Goal: Task Accomplishment & Management: Manage account settings

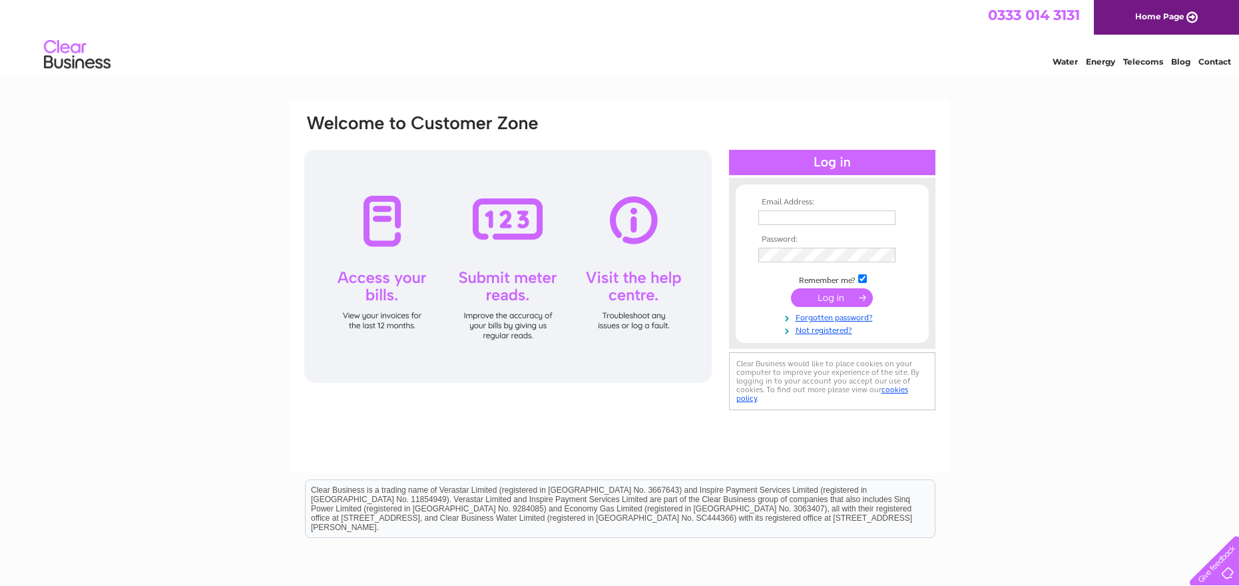
type input "craggplumbingltd@gmail.com"
click at [830, 300] on input "submit" at bounding box center [832, 297] width 82 height 19
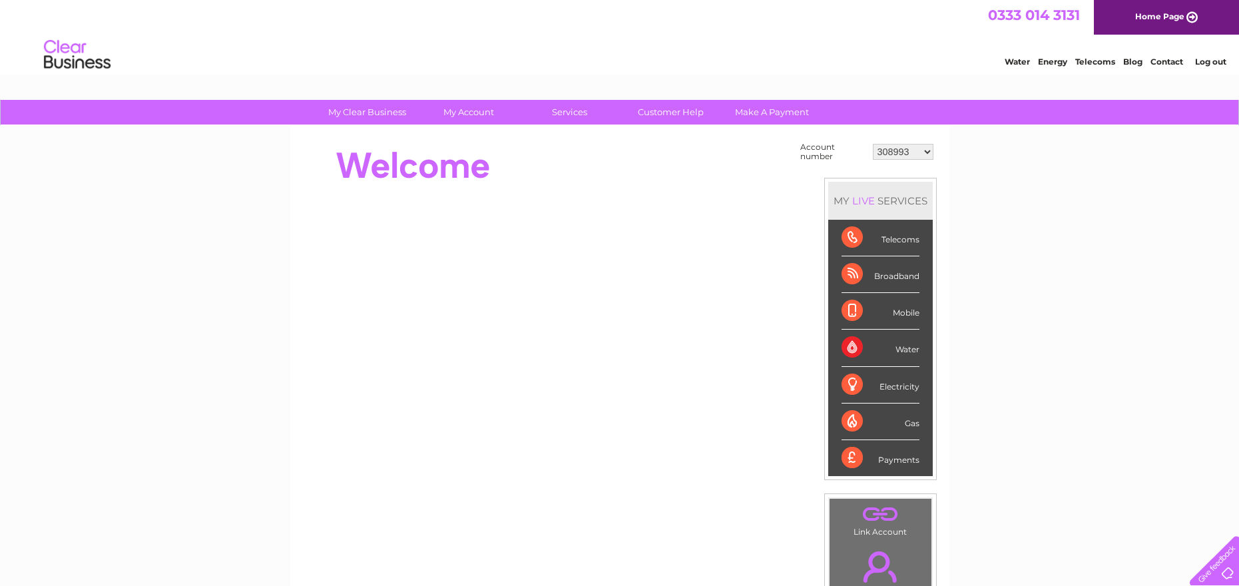
click at [926, 152] on select "308993 30318951" at bounding box center [903, 152] width 61 height 16
select select "30318951"
click at [873, 144] on select "308993 30318951" at bounding box center [903, 152] width 61 height 16
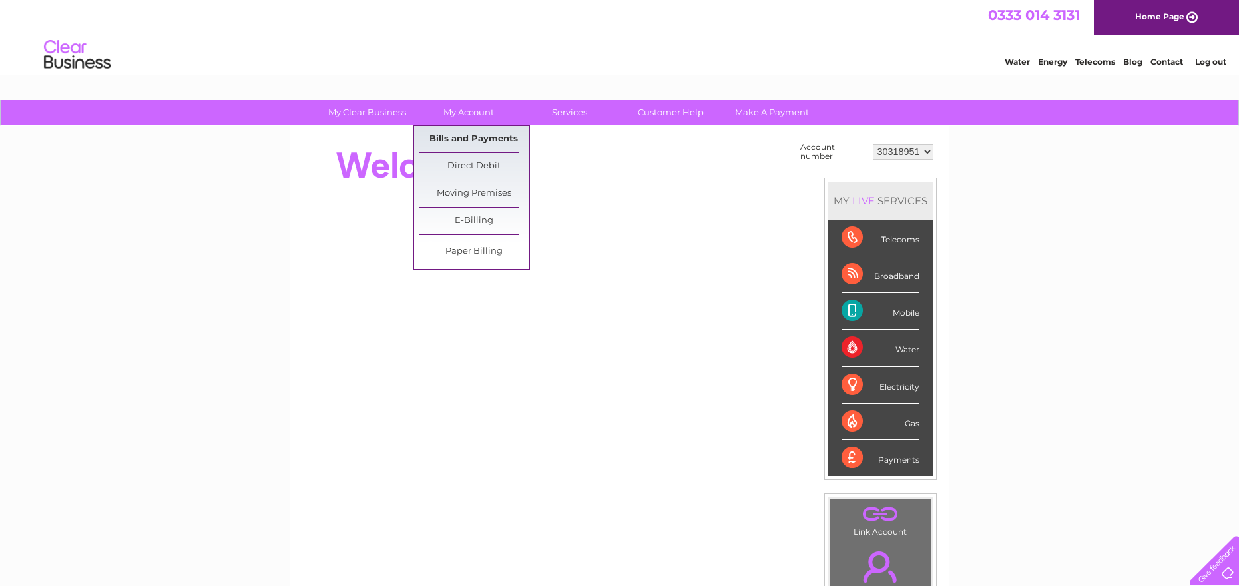
click at [471, 139] on link "Bills and Payments" at bounding box center [474, 139] width 110 height 27
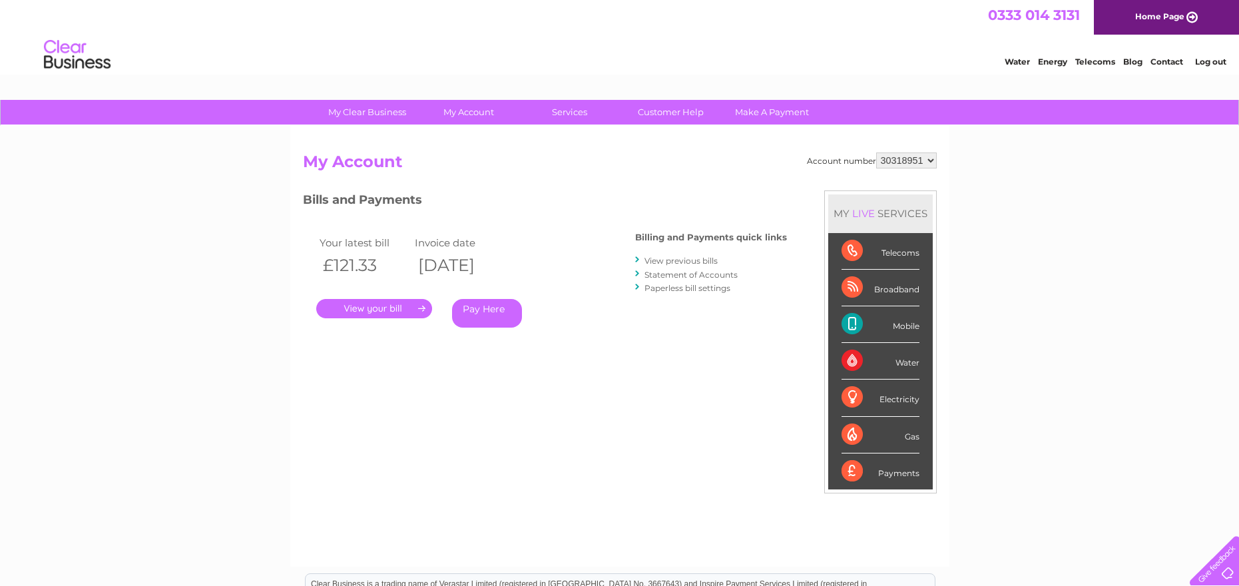
click at [392, 309] on link "." at bounding box center [374, 308] width 116 height 19
click at [692, 259] on link "View previous bills" at bounding box center [681, 261] width 73 height 10
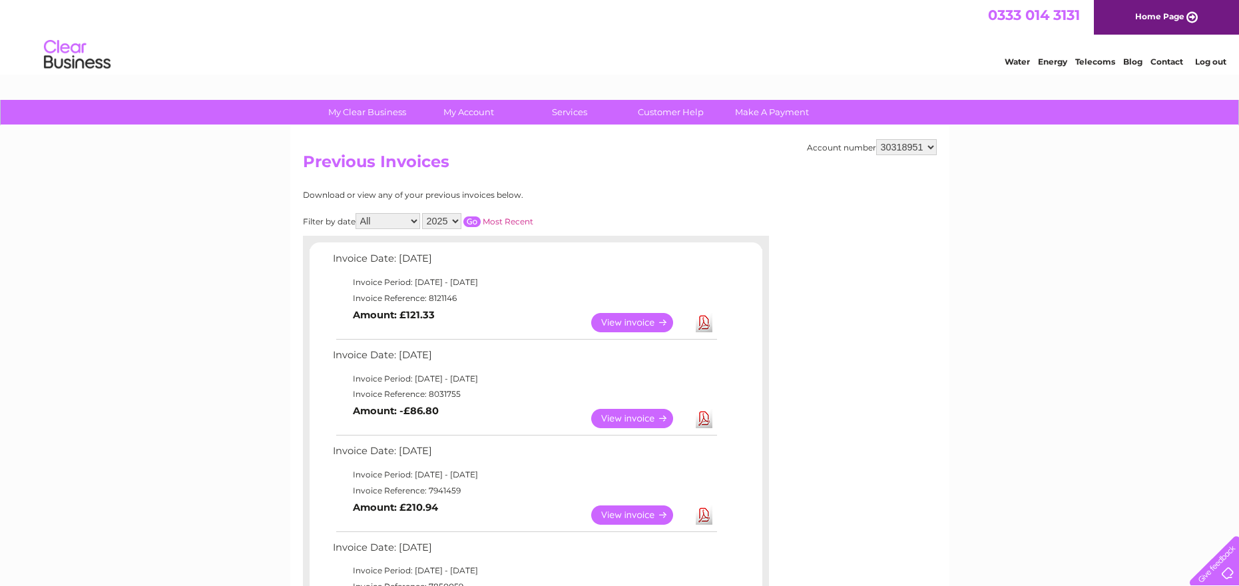
click at [646, 416] on link "View" at bounding box center [640, 418] width 98 height 19
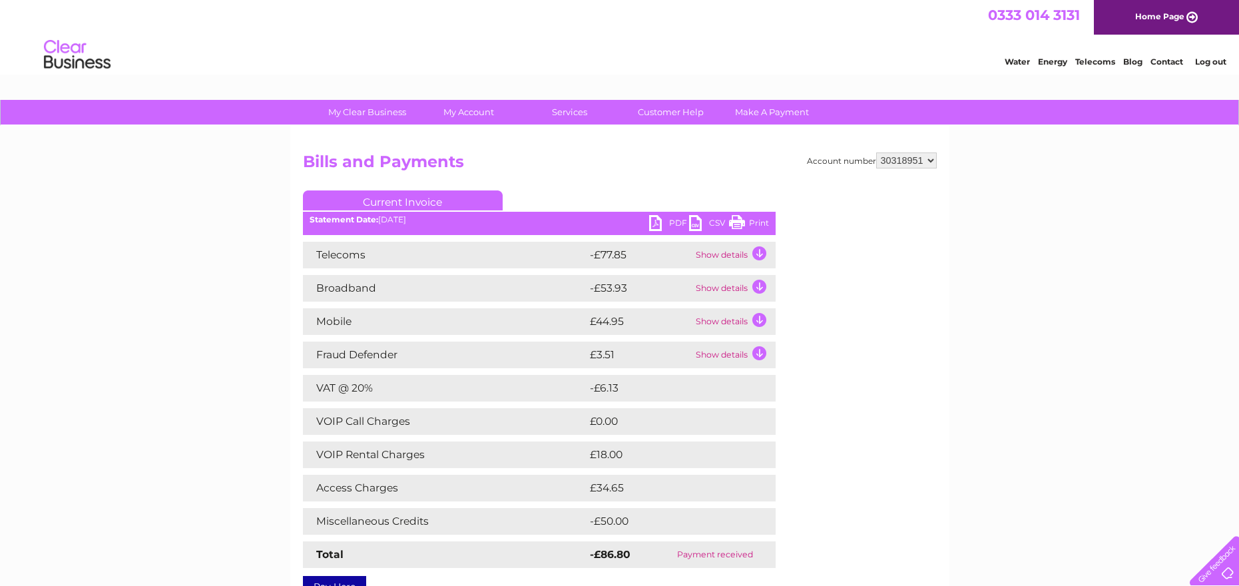
click at [762, 222] on link "Print" at bounding box center [749, 224] width 40 height 19
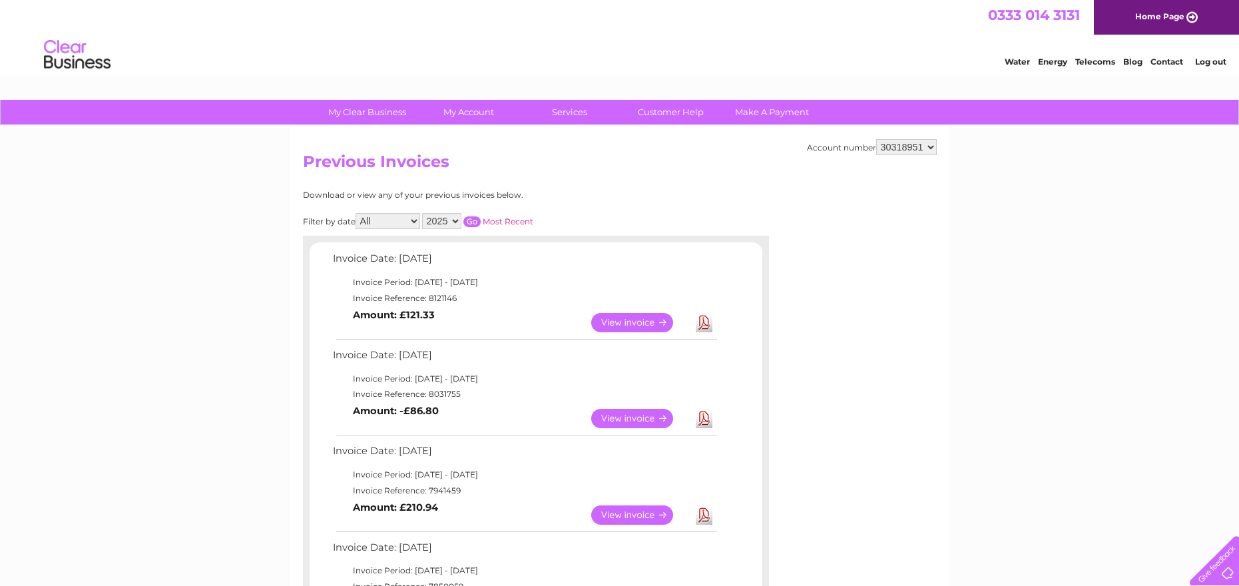
click at [623, 320] on link "View" at bounding box center [640, 322] width 98 height 19
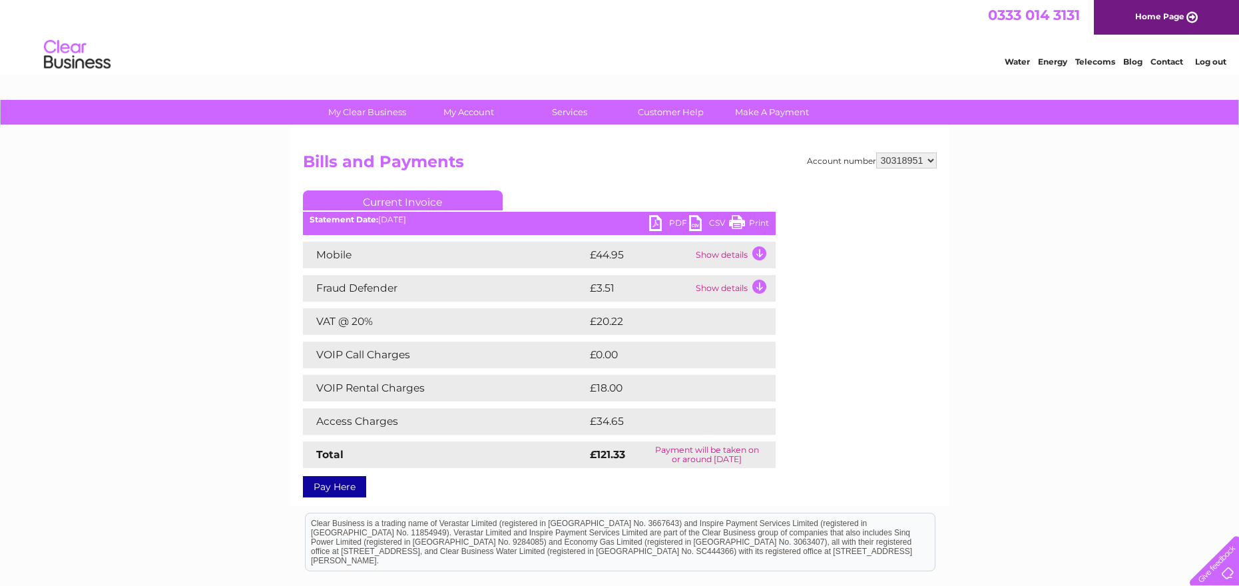
click at [765, 221] on link "Print" at bounding box center [749, 224] width 40 height 19
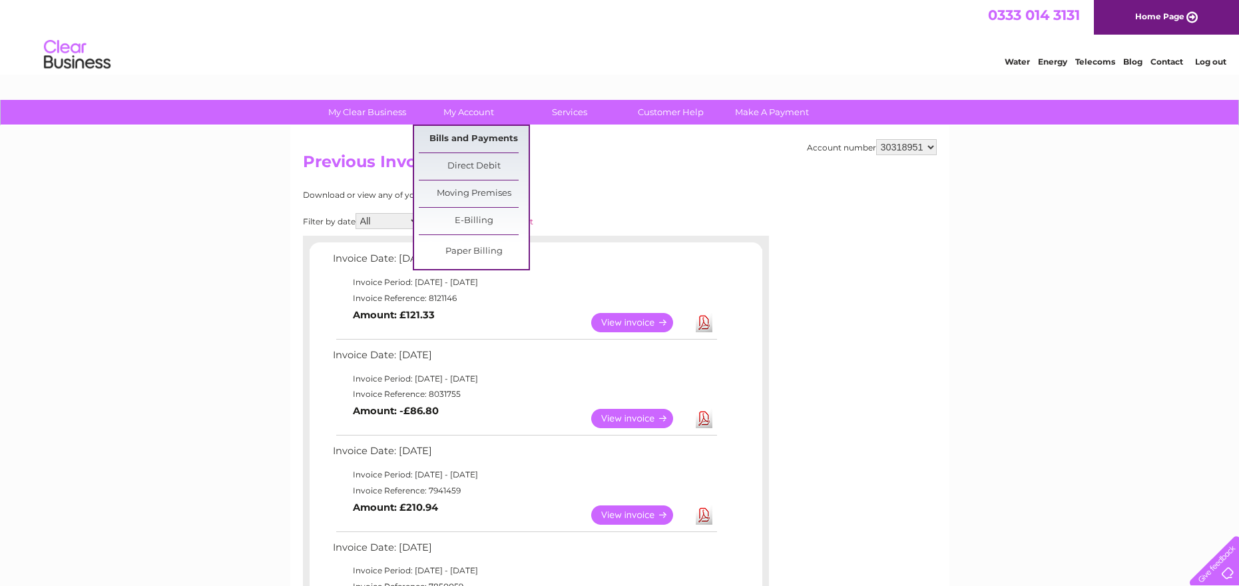
click at [477, 142] on link "Bills and Payments" at bounding box center [474, 139] width 110 height 27
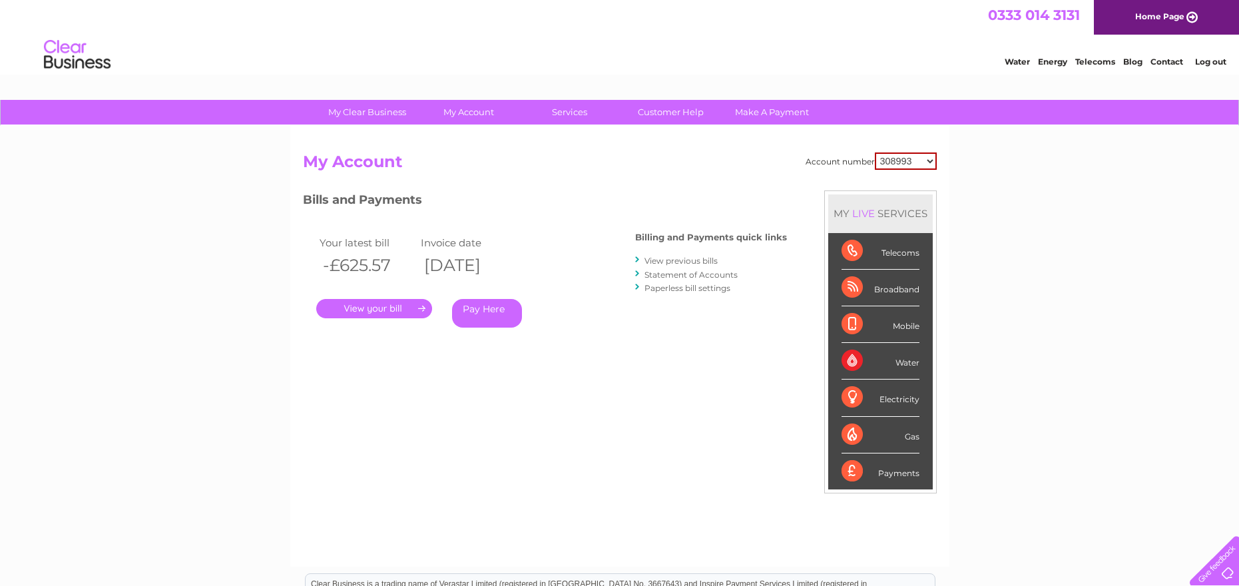
click at [683, 272] on link "Statement of Accounts" at bounding box center [691, 275] width 93 height 10
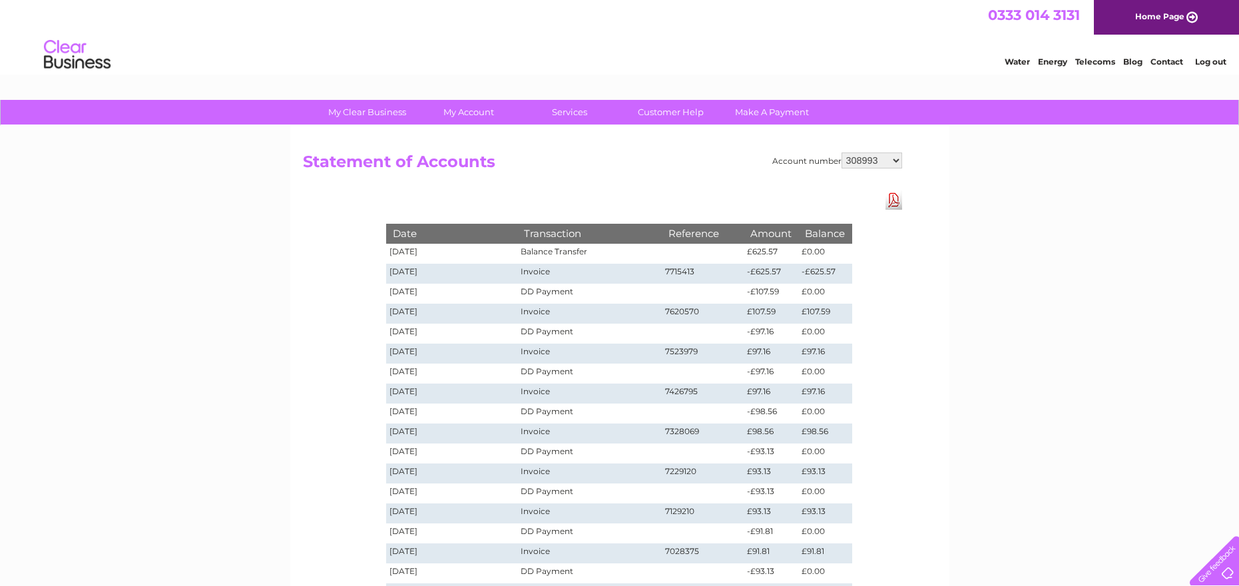
click at [897, 158] on select "308993 30318951" at bounding box center [872, 160] width 61 height 16
select select "30318951"
click at [842, 152] on select "308993 30318951" at bounding box center [872, 160] width 61 height 16
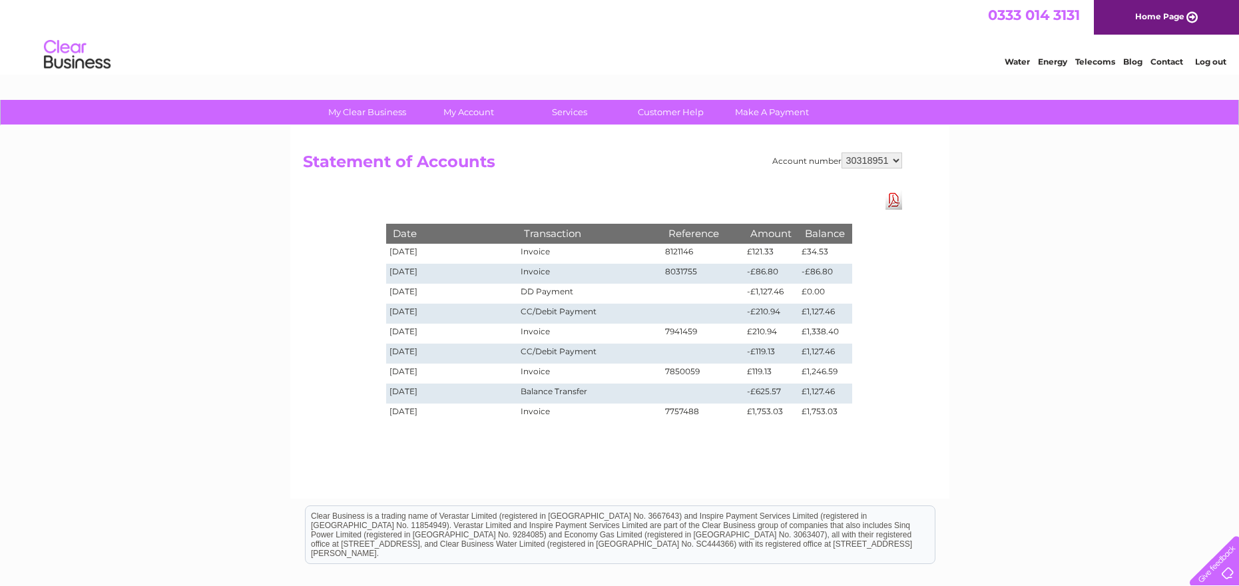
drag, startPoint x: 948, startPoint y: 246, endPoint x: 830, endPoint y: 621, distance: 392.2
click at [830, 585] on html "My Clear Business Login Details My Details My Preferences Link Account My Accou…" at bounding box center [619, 368] width 1239 height 736
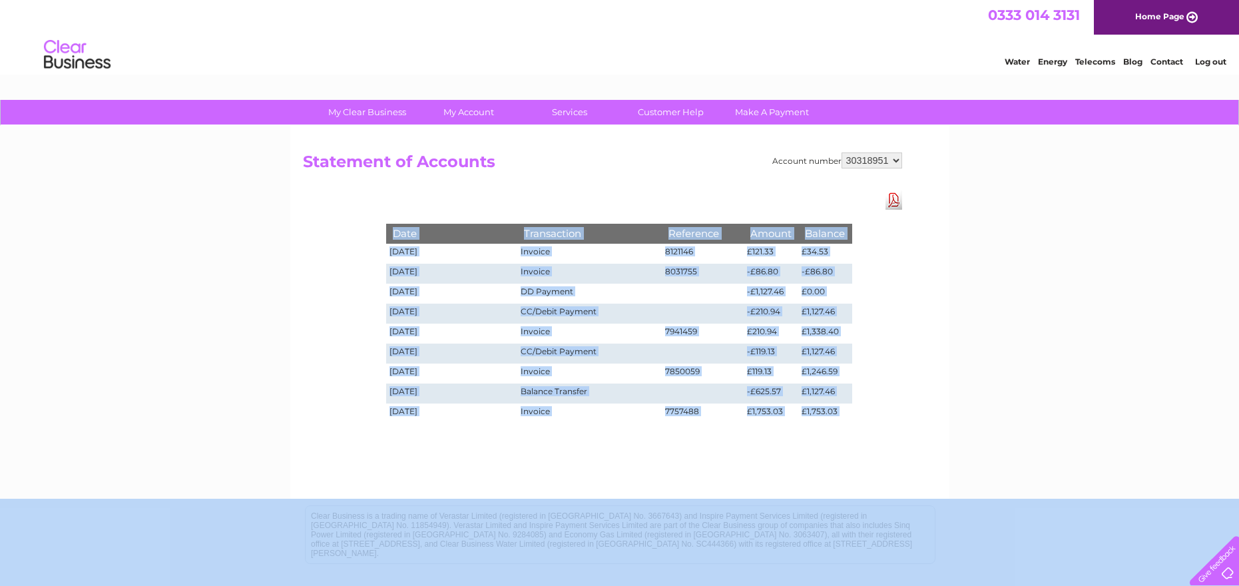
scroll to position [78, 0]
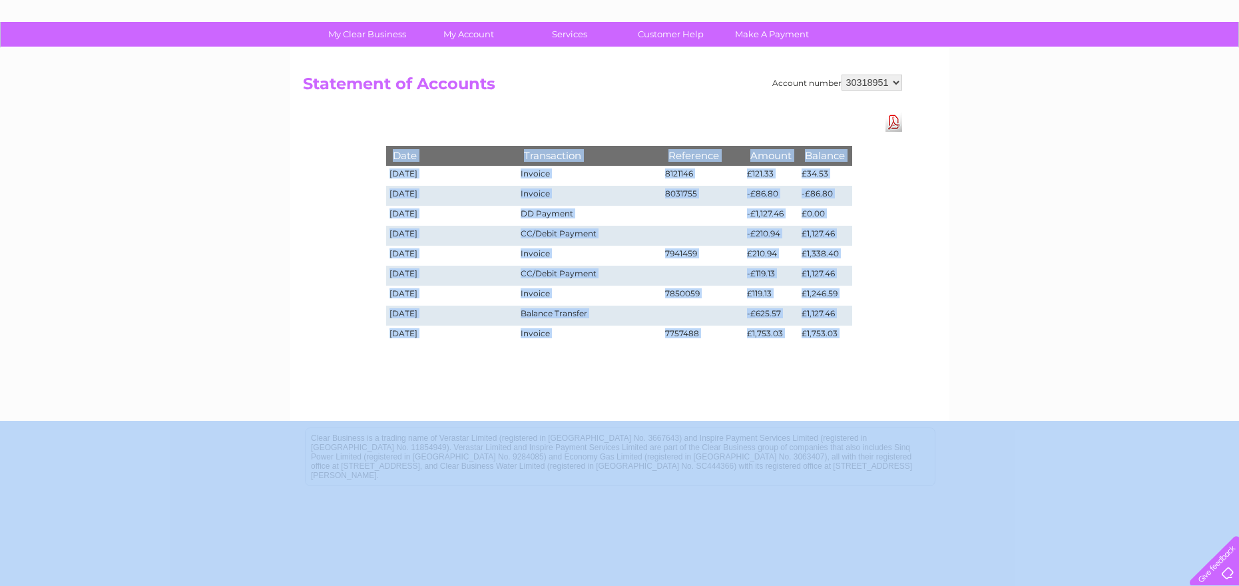
click at [992, 281] on div "My Clear Business Login Details My Details My Preferences Link Account My Accou…" at bounding box center [619, 335] width 1239 height 627
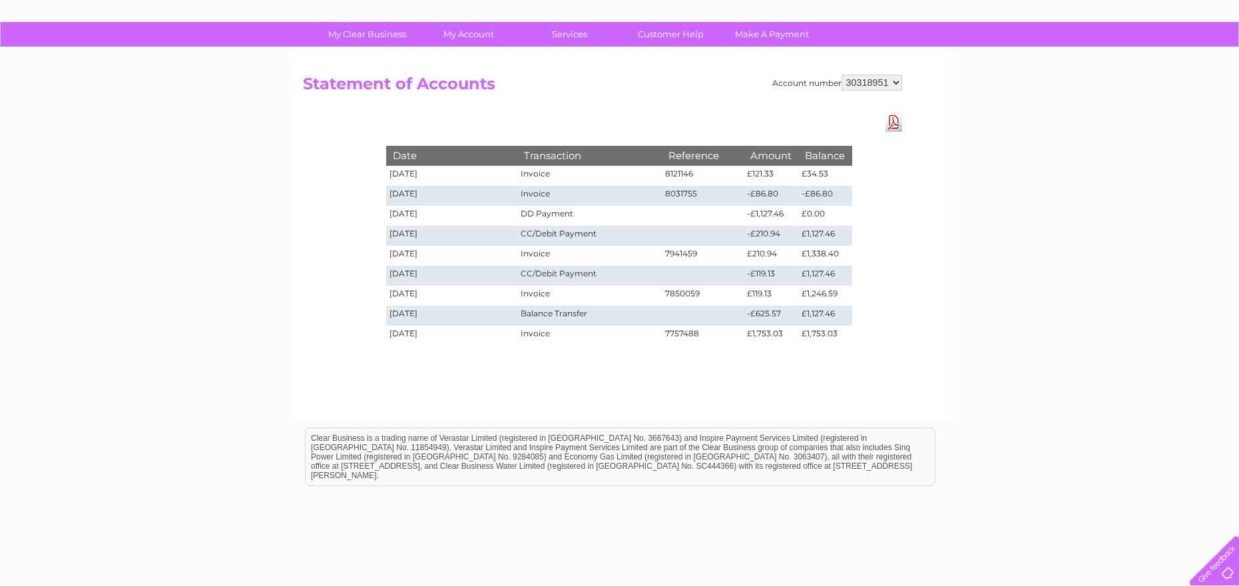
drag, startPoint x: 693, startPoint y: 472, endPoint x: 23, endPoint y: 613, distance: 684.5
click at [23, 506] on html "Clear Business is a trading name of Verastar Limited (registered in [GEOGRAPHIC…" at bounding box center [619, 463] width 1239 height 85
click at [770, 487] on html "Clear Business is a trading name of Verastar Limited (registered in [GEOGRAPHIC…" at bounding box center [619, 463] width 1239 height 85
